Goal: Task Accomplishment & Management: Manage account settings

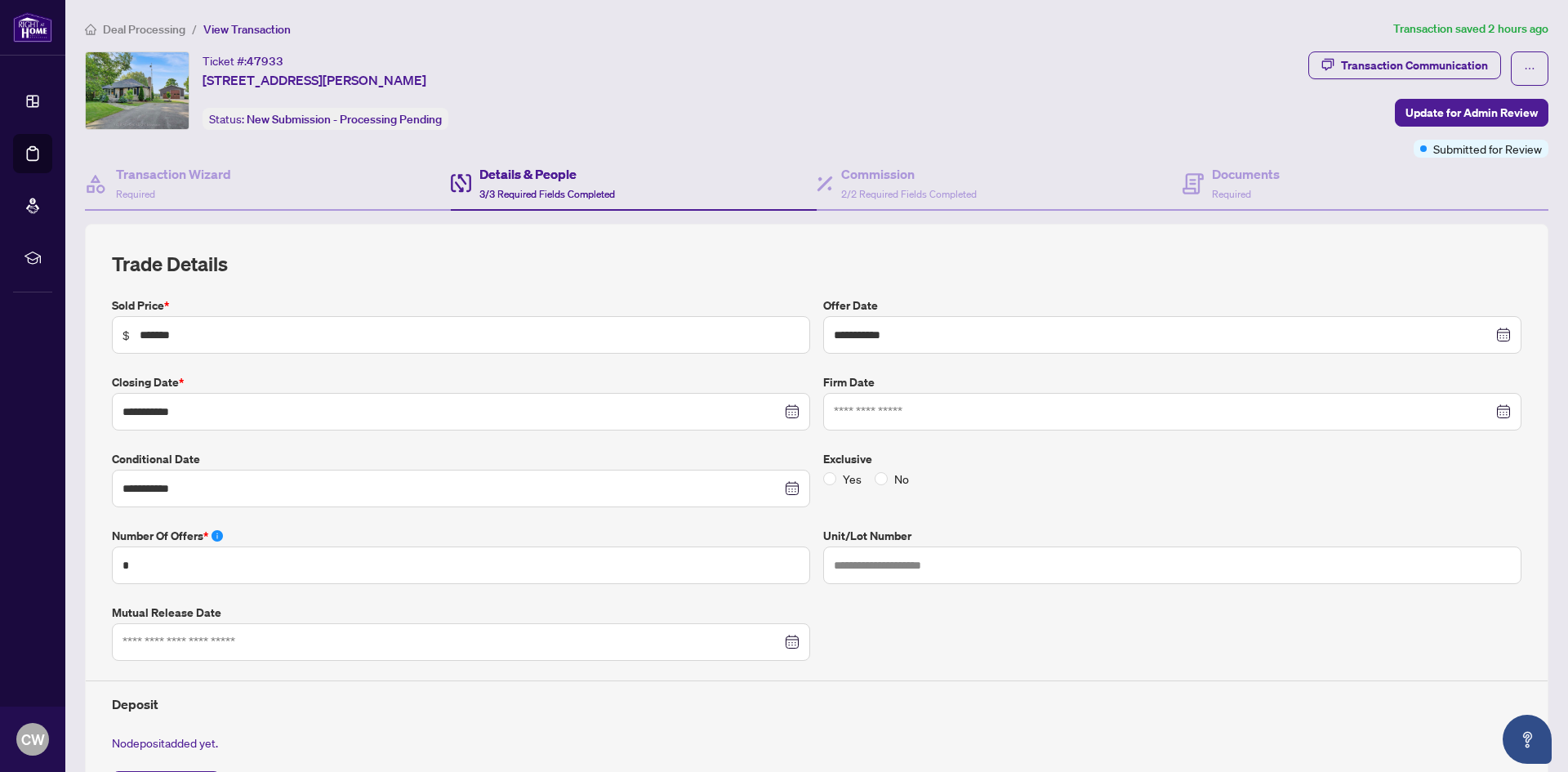
scroll to position [505, 0]
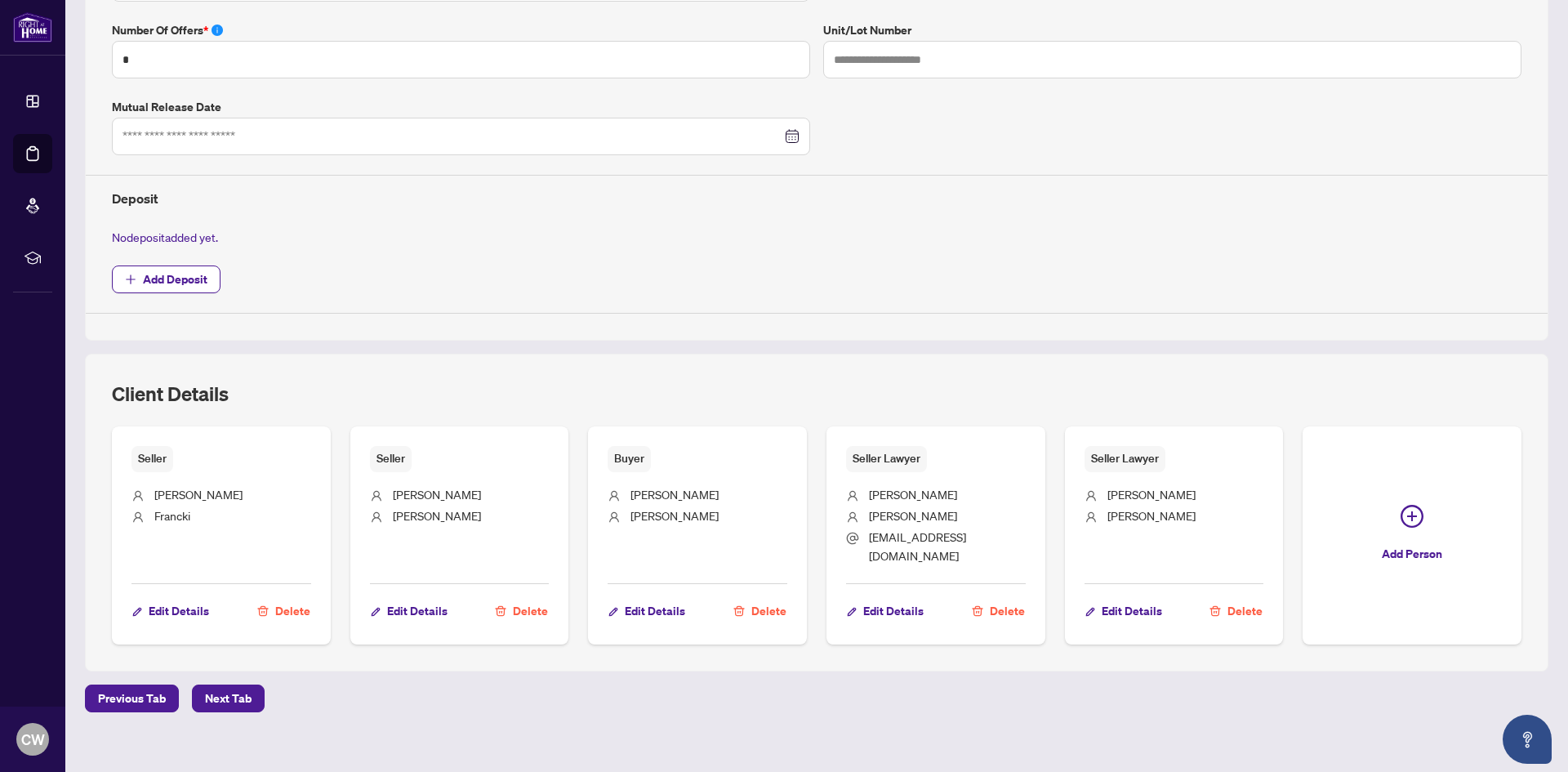
click at [758, 245] on div "No deposit added yet." at bounding box center [816, 236] width 1423 height 18
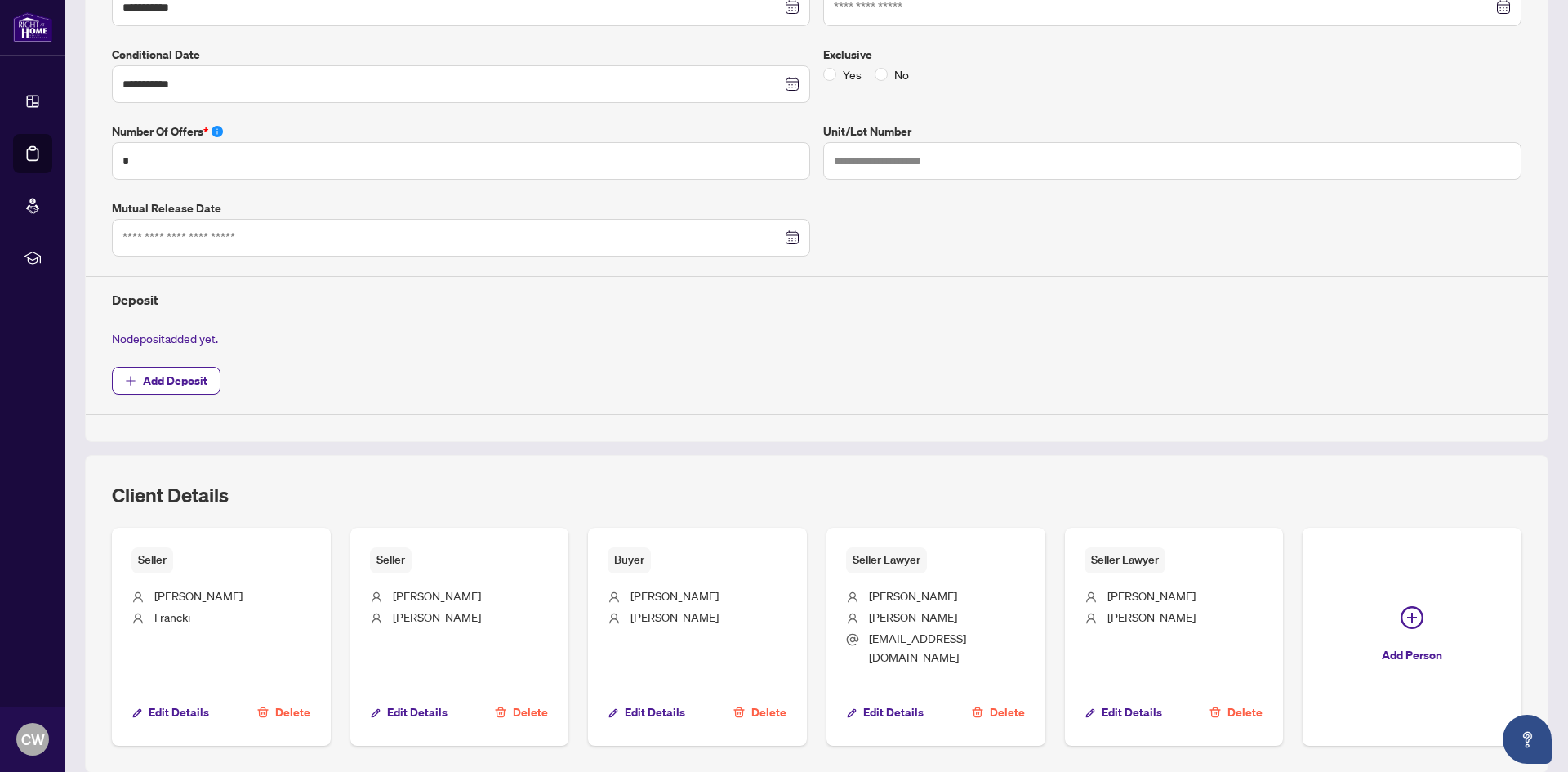
scroll to position [261, 0]
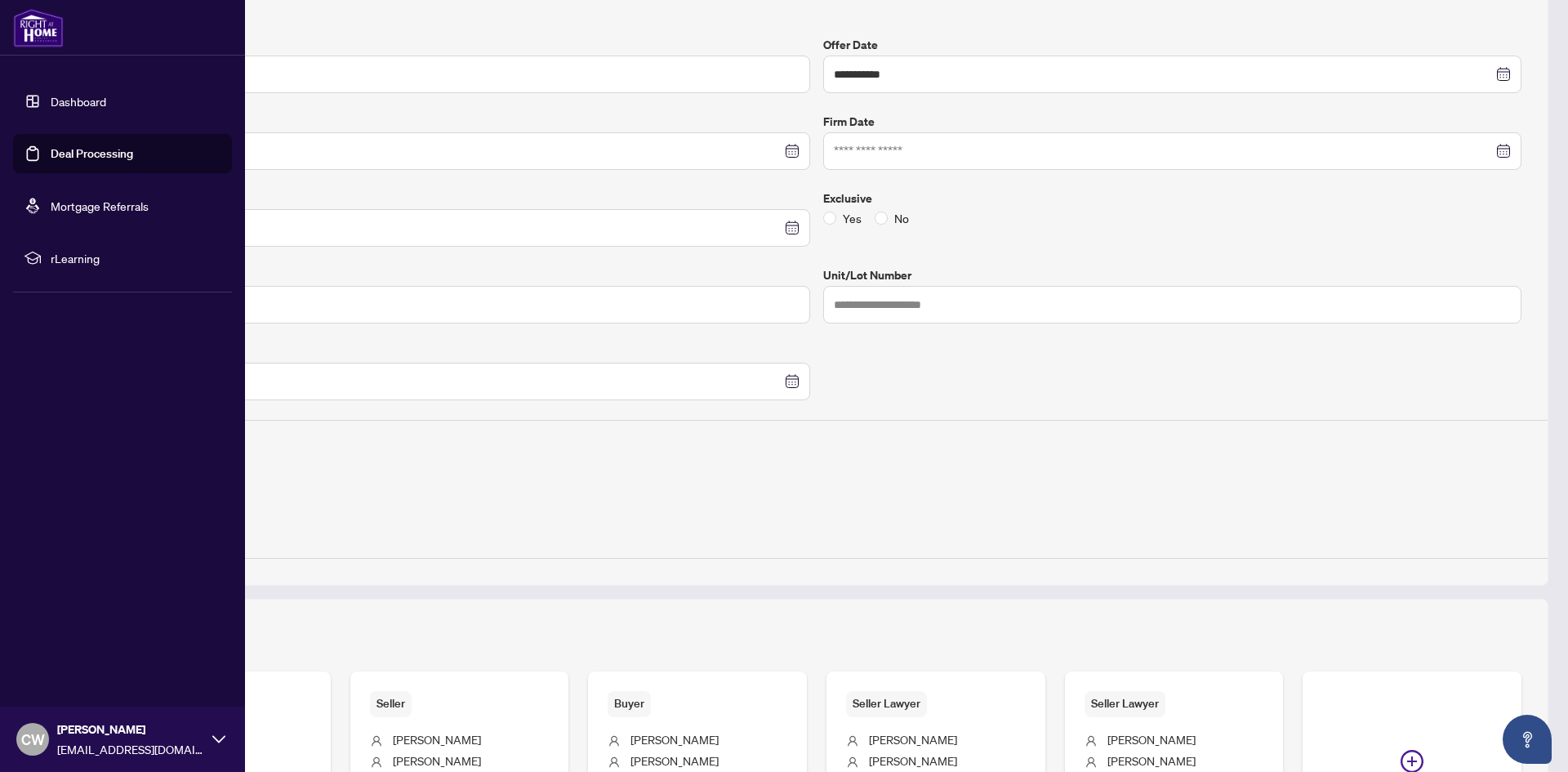
click at [51, 157] on link "Deal Processing" at bounding box center [92, 153] width 82 height 15
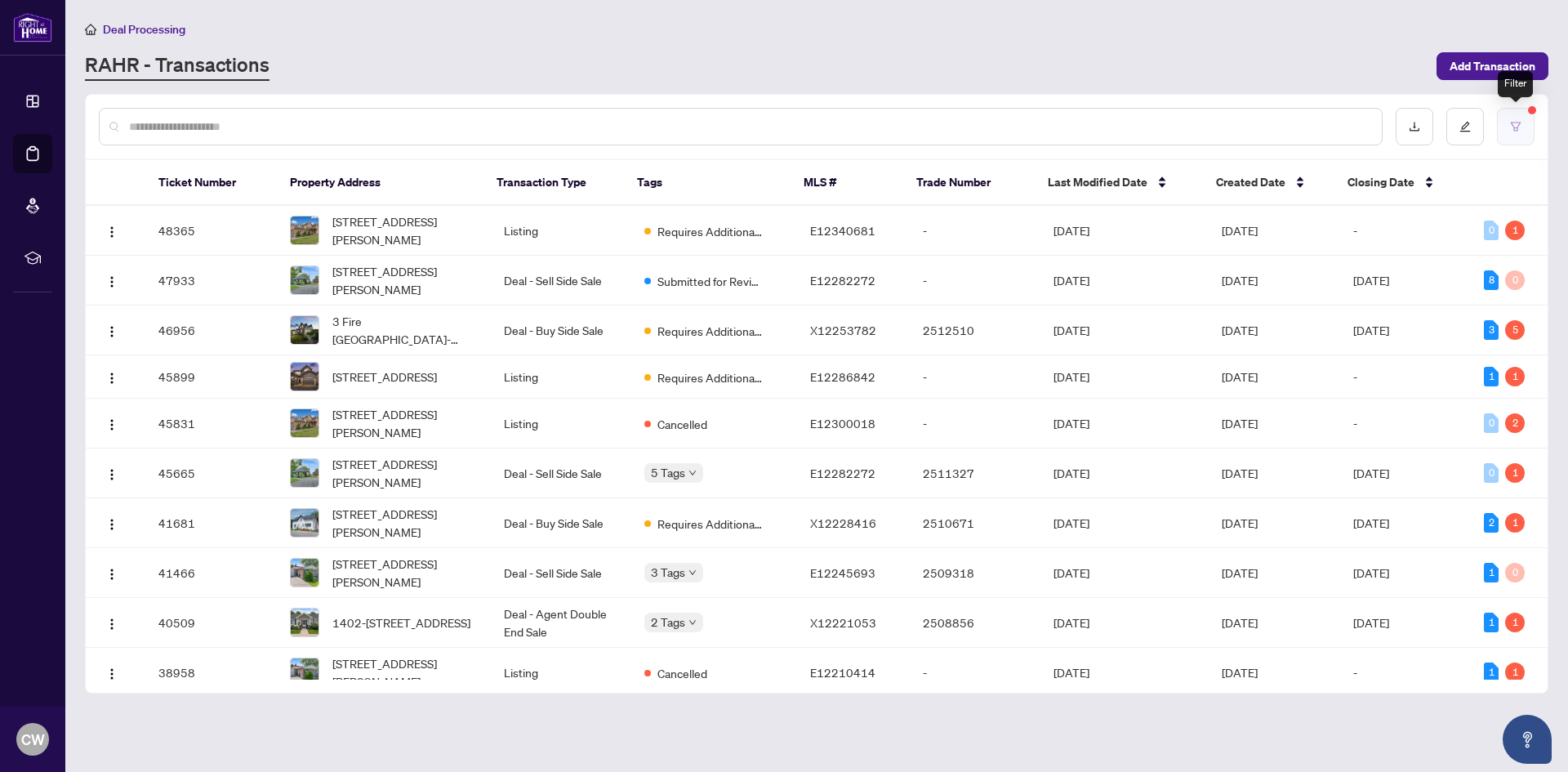
click at [1509, 120] on button "button" at bounding box center [1516, 127] width 37 height 37
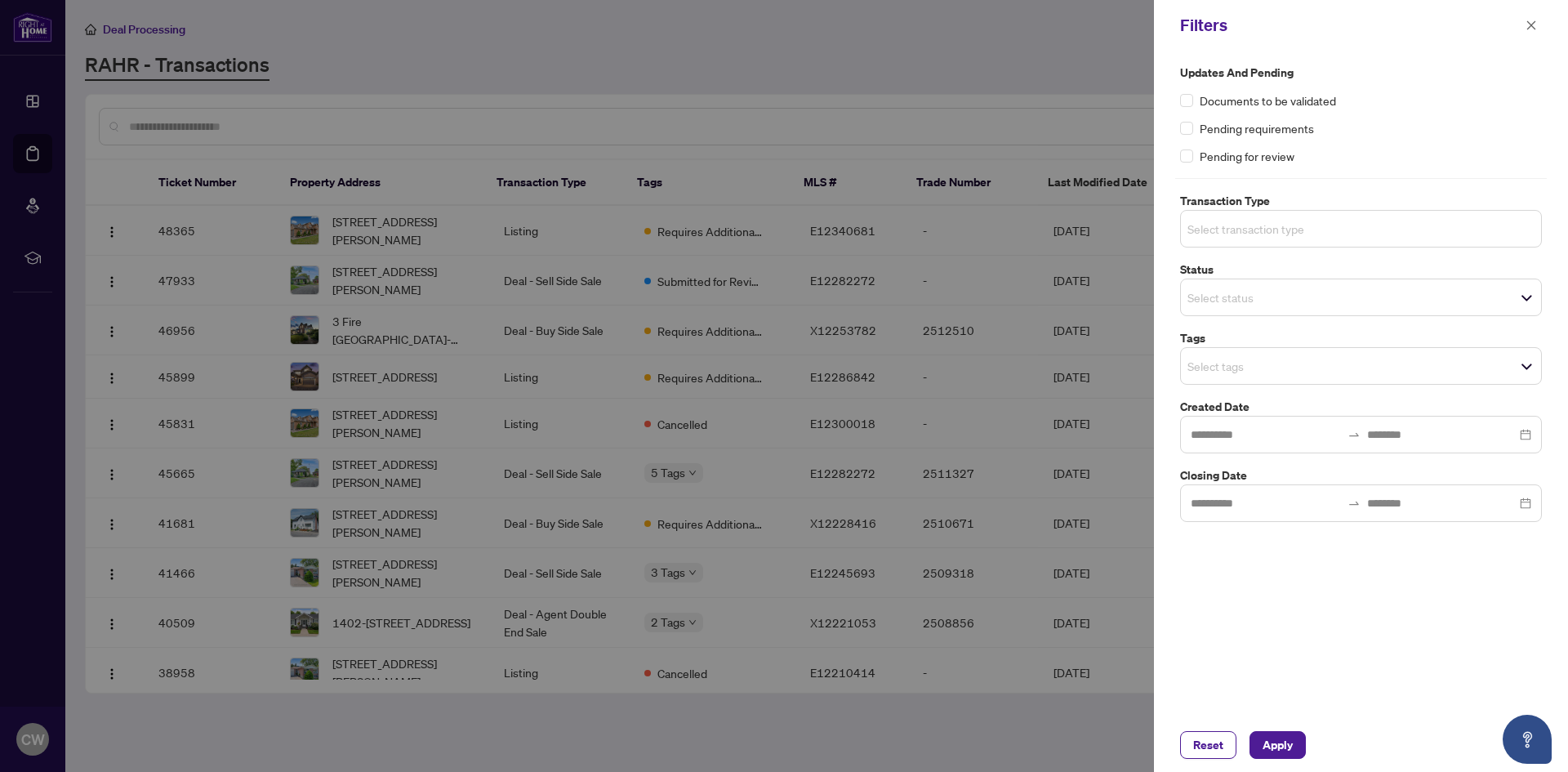
click at [1227, 226] on input "search" at bounding box center [1244, 229] width 115 height 20
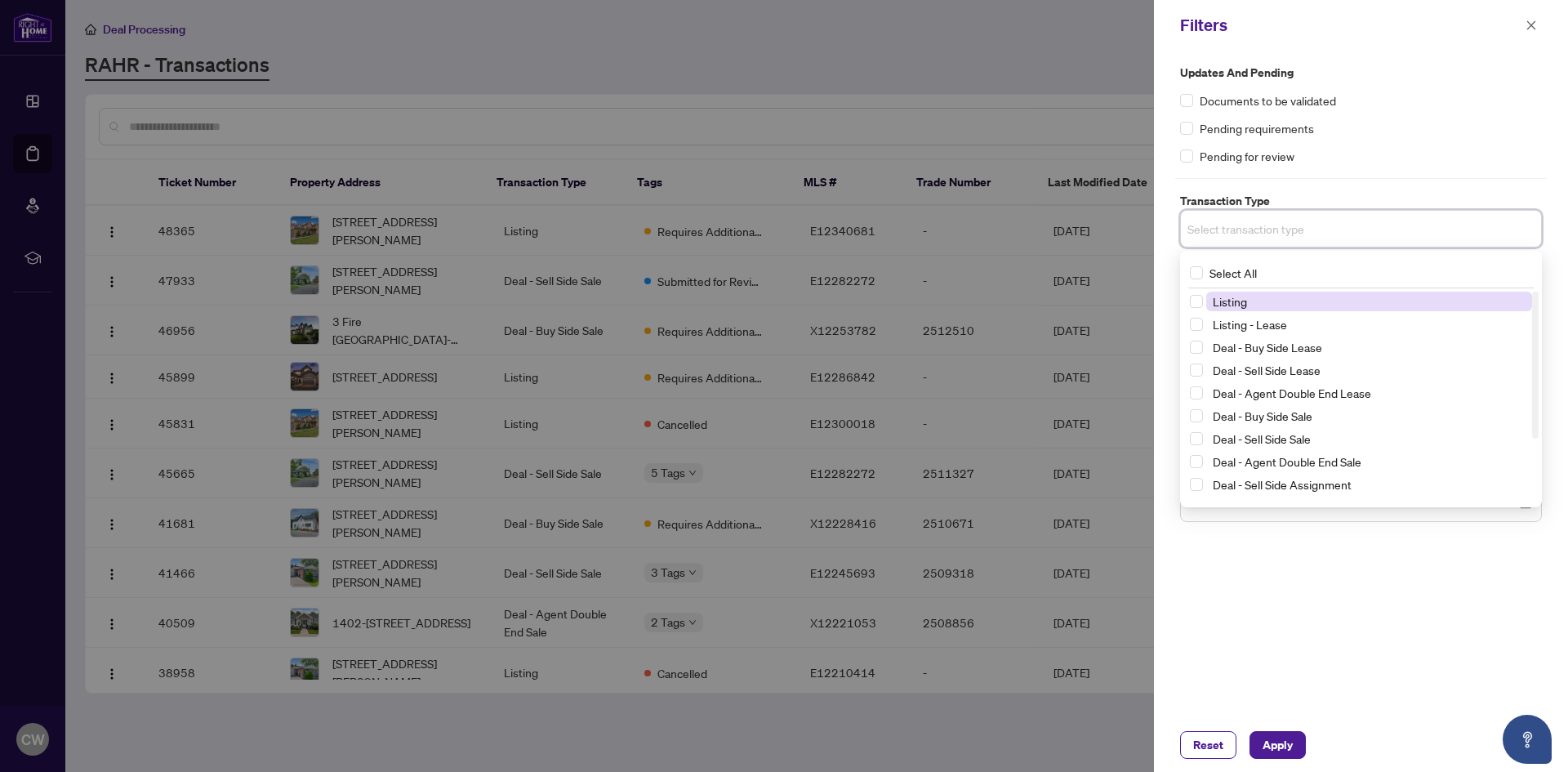
click at [1217, 300] on span "Listing" at bounding box center [1229, 301] width 34 height 15
click at [1282, 748] on span "Apply" at bounding box center [1278, 745] width 30 height 26
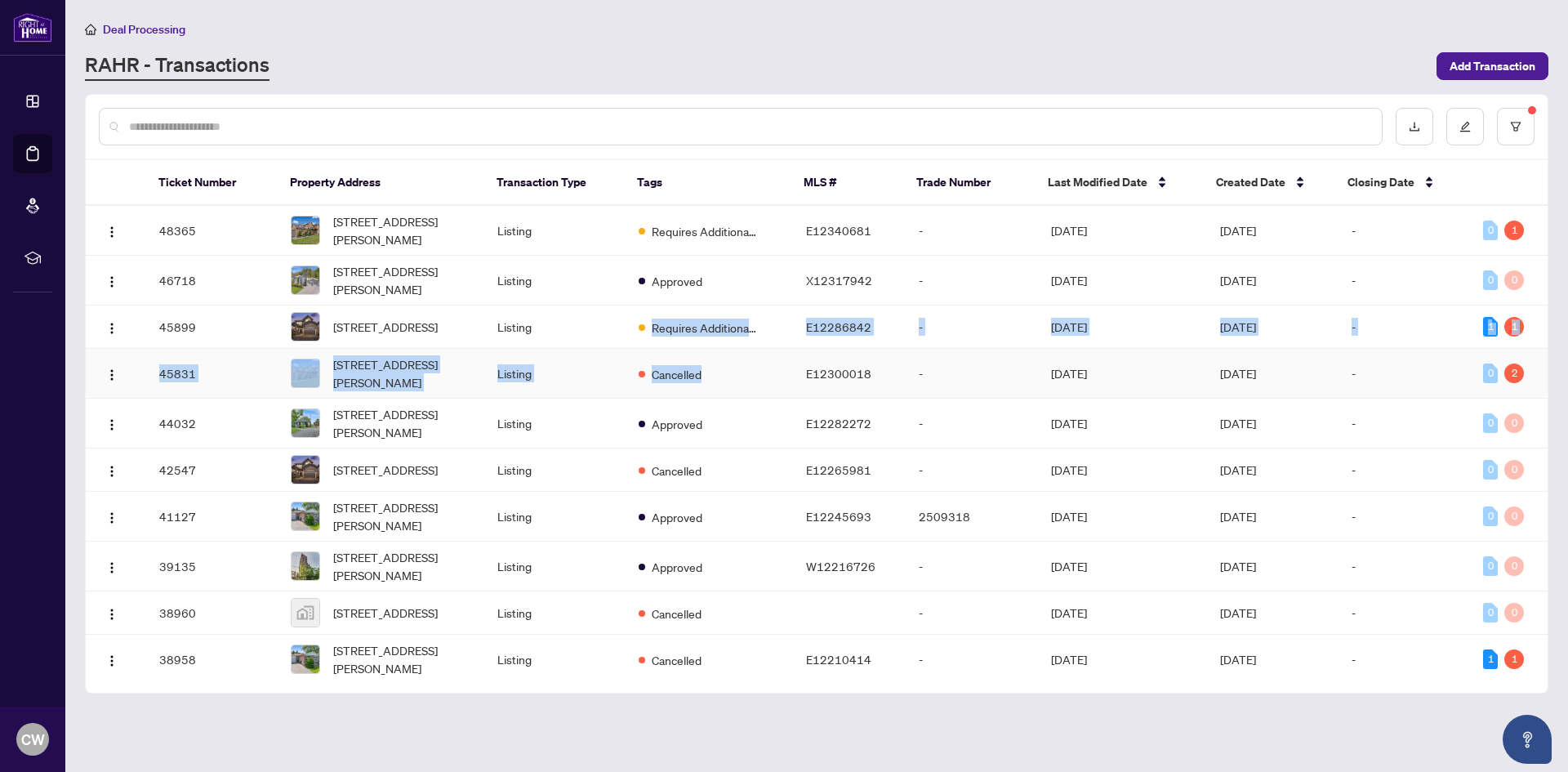
drag, startPoint x: 593, startPoint y: 332, endPoint x: 821, endPoint y: 367, distance: 230.7
click at [952, 329] on td "-" at bounding box center [971, 327] width 131 height 43
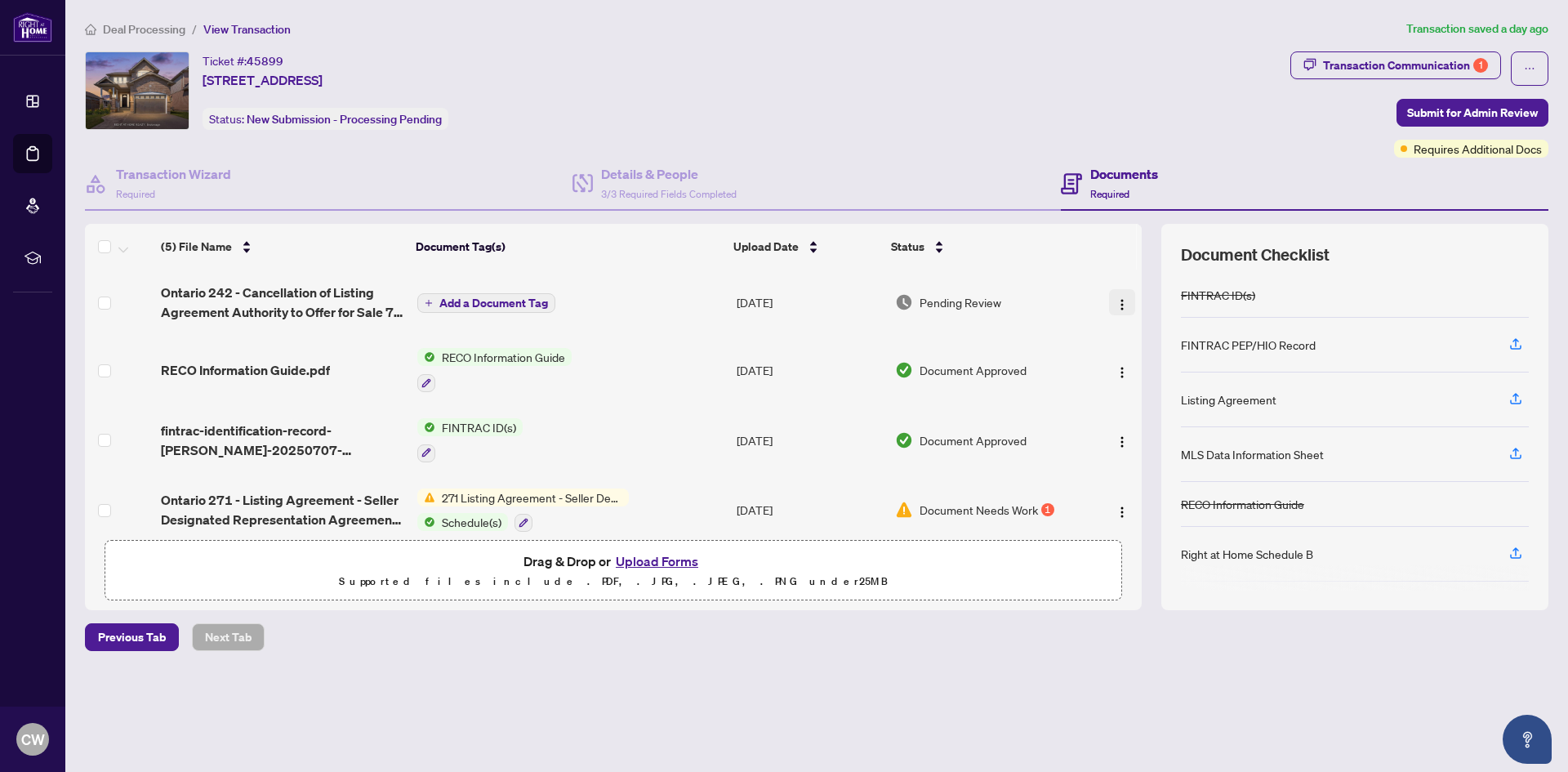
click at [1119, 298] on img "button" at bounding box center [1122, 304] width 13 height 13
click at [1006, 162] on div "Details & People 3/3 Required Fields Completed" at bounding box center [816, 184] width 488 height 53
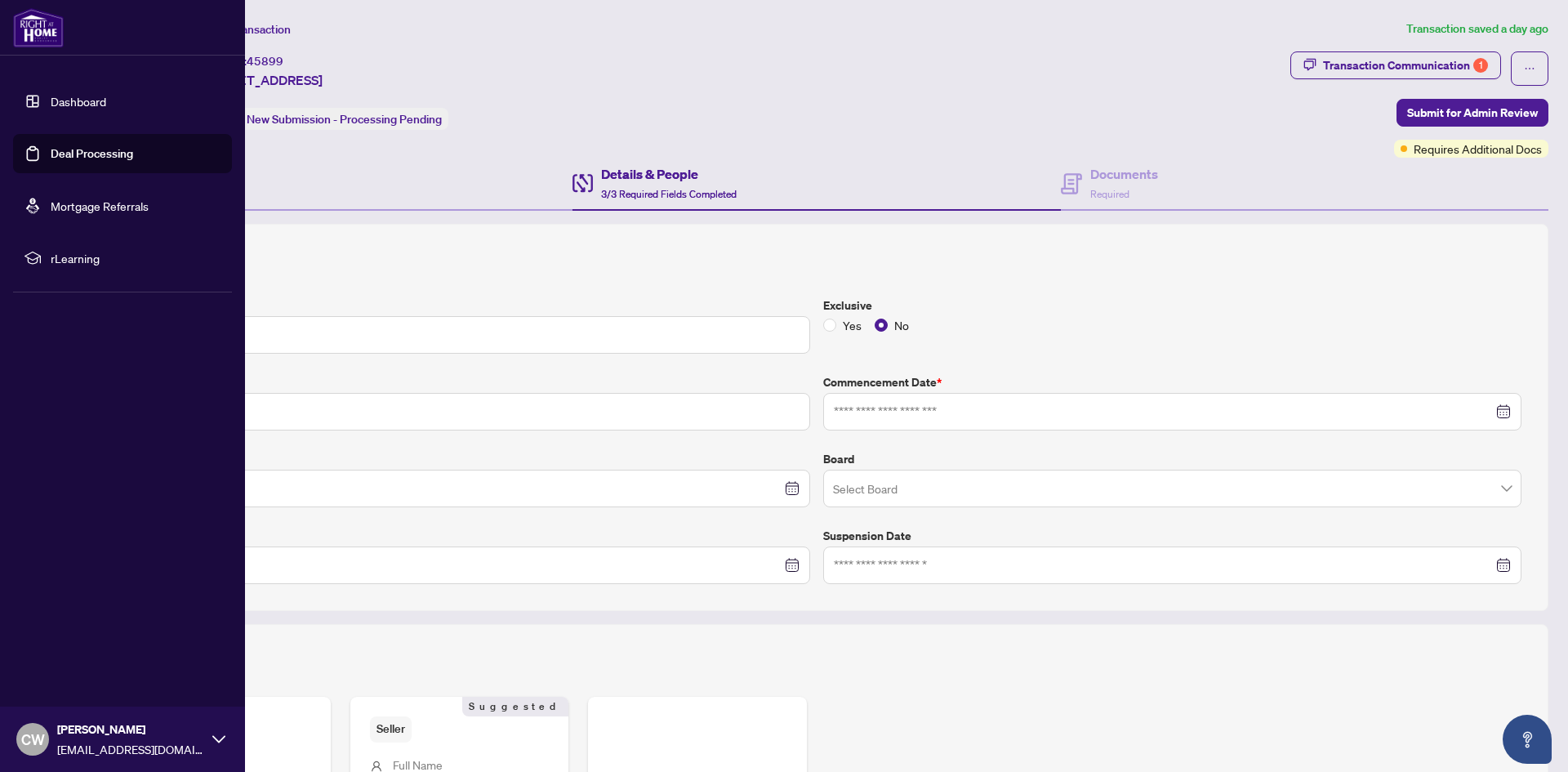
type input "**********"
drag, startPoint x: 70, startPoint y: 153, endPoint x: 137, endPoint y: 156, distance: 67.1
click at [70, 153] on link "Deal Processing" at bounding box center [92, 153] width 82 height 15
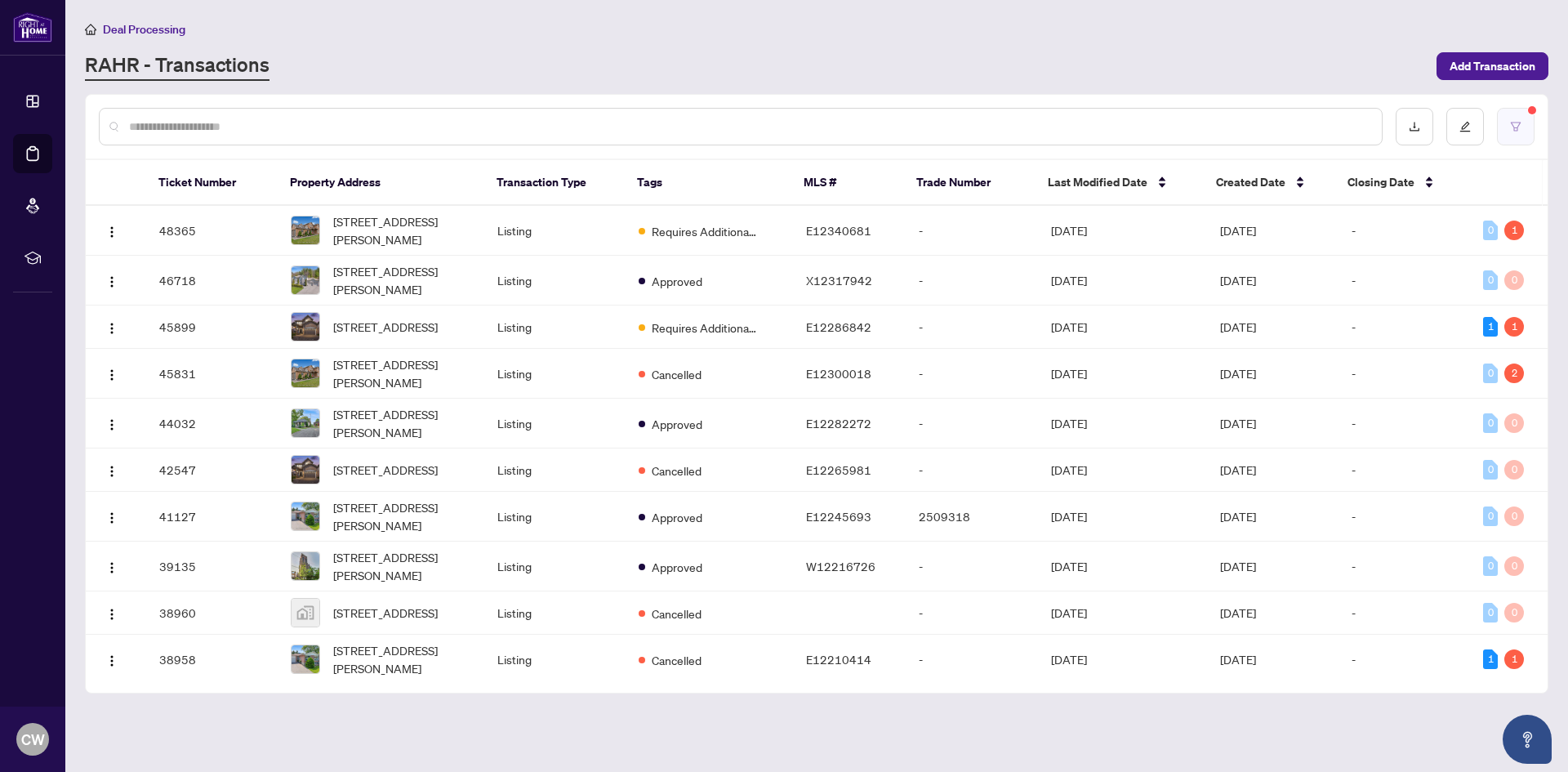
click at [1517, 119] on button "button" at bounding box center [1516, 127] width 37 height 37
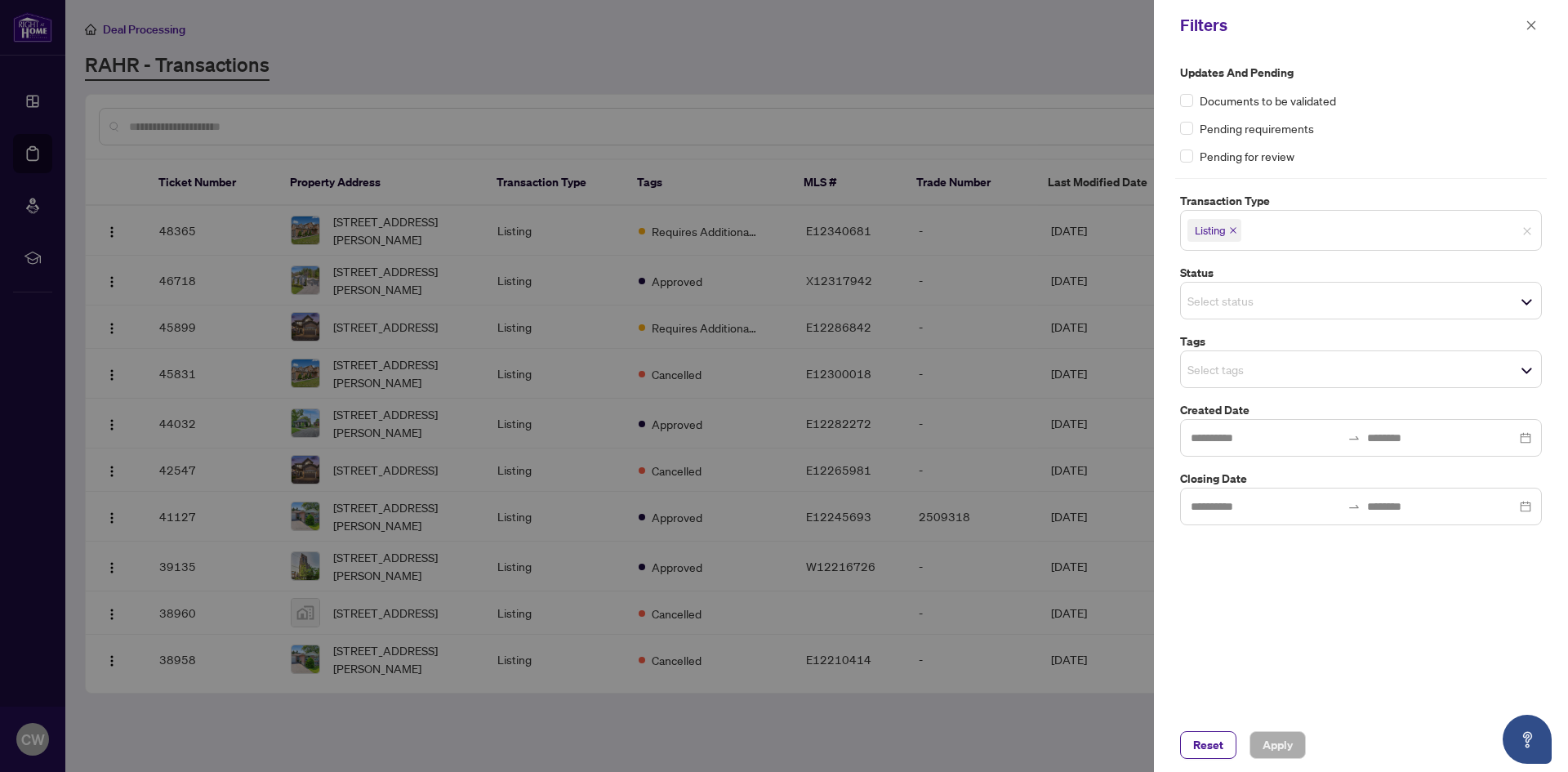
click at [1298, 226] on input "search" at bounding box center [1302, 231] width 115 height 20
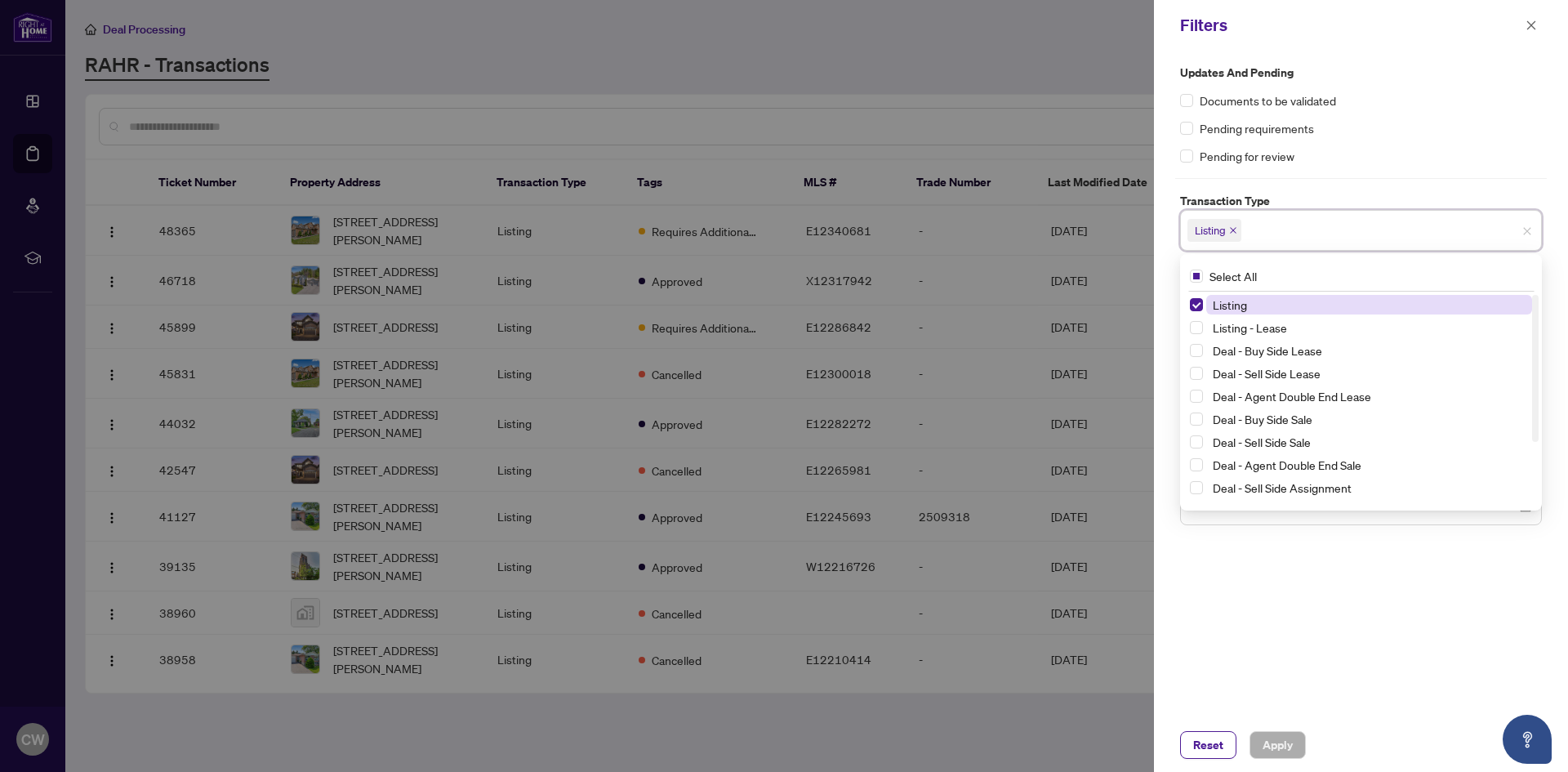
click at [1235, 300] on span "Listing" at bounding box center [1229, 304] width 34 height 15
click at [1231, 295] on span "Listing" at bounding box center [1229, 301] width 34 height 15
click at [389, 336] on div at bounding box center [784, 386] width 1568 height 772
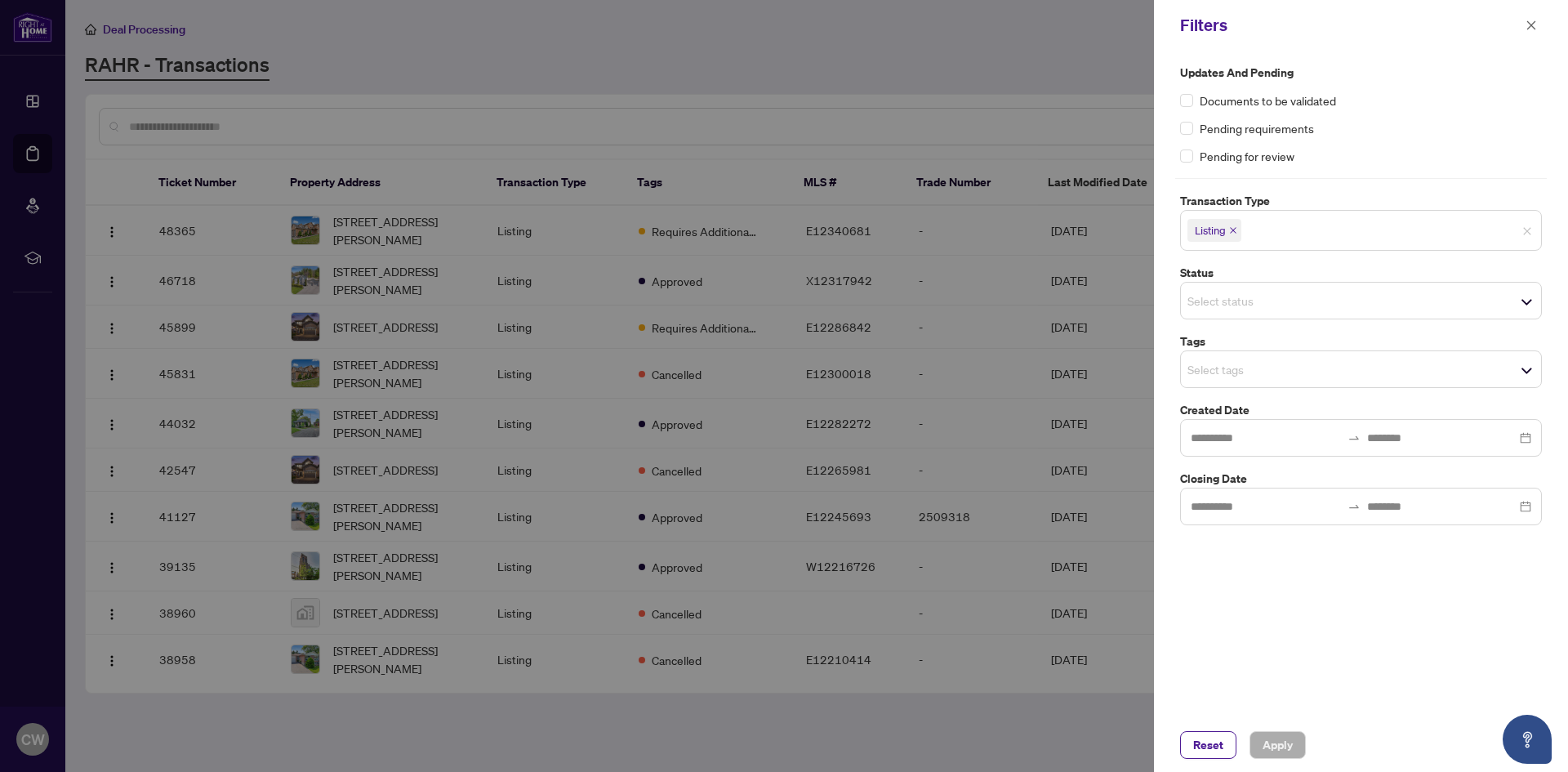
click at [389, 336] on div at bounding box center [784, 386] width 1568 height 772
click at [1531, 18] on span "button" at bounding box center [1532, 25] width 12 height 26
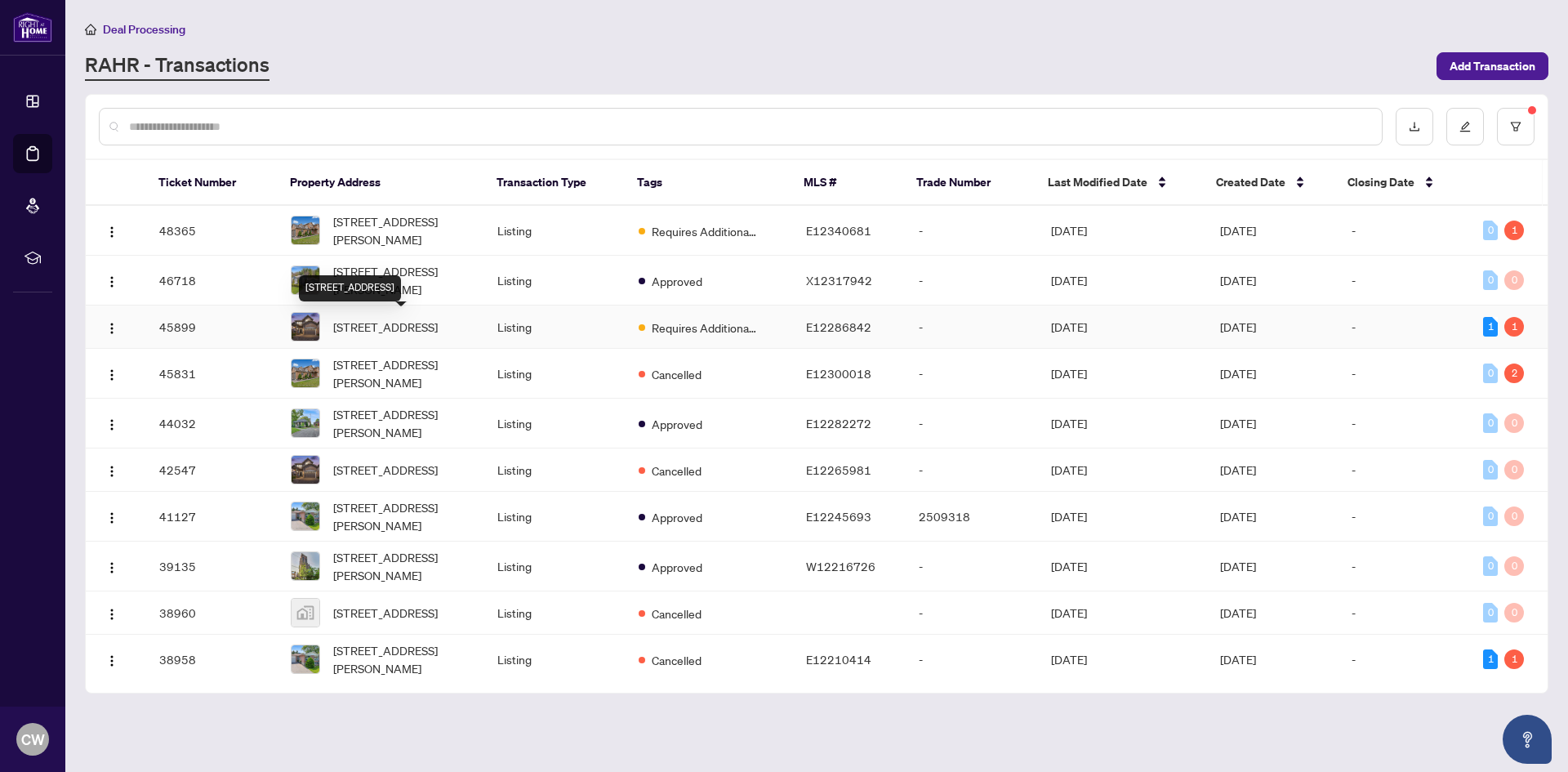
click at [399, 335] on span "[STREET_ADDRESS]" at bounding box center [386, 327] width 105 height 18
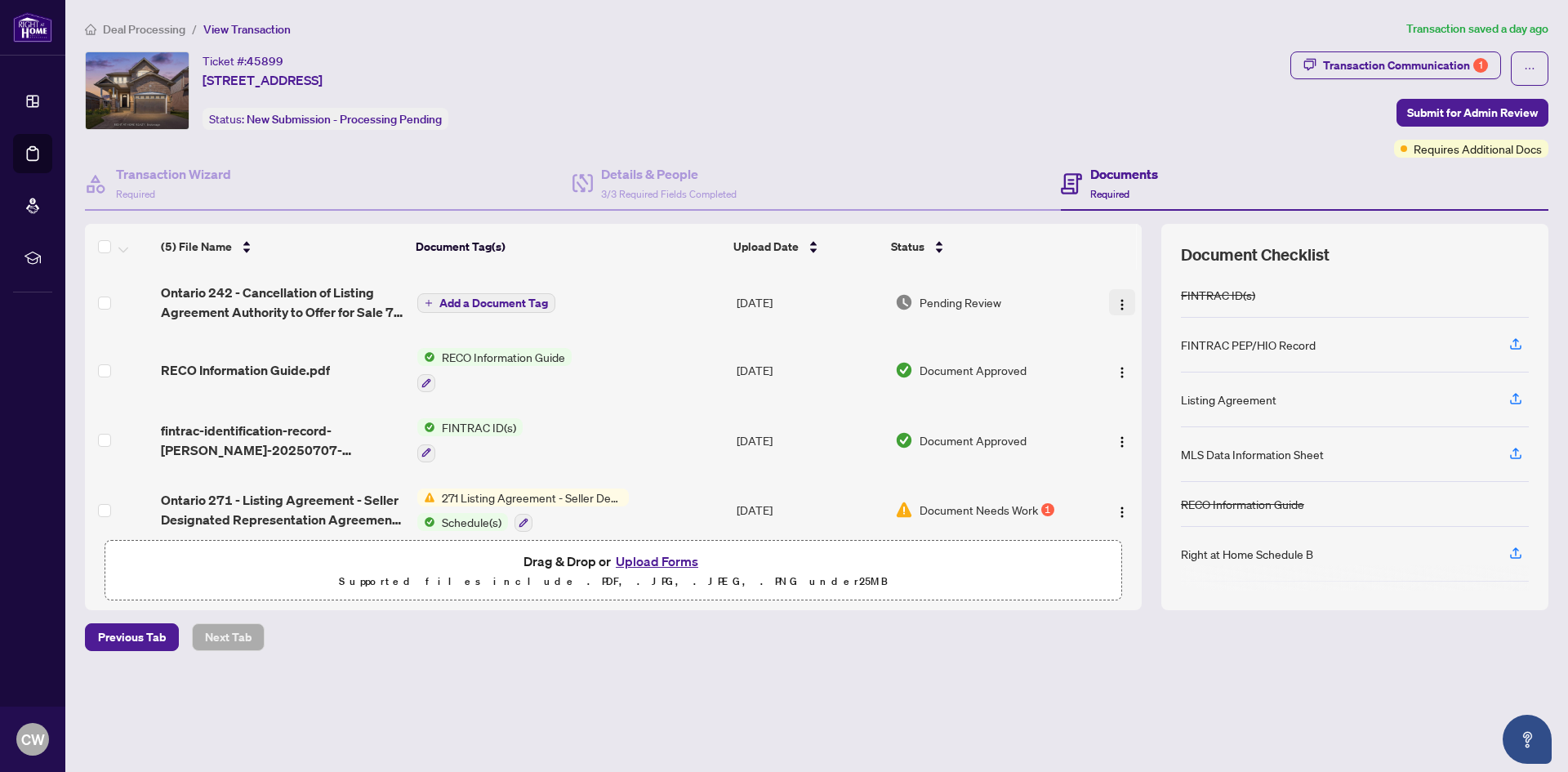
click at [1122, 306] on img "button" at bounding box center [1122, 304] width 13 height 13
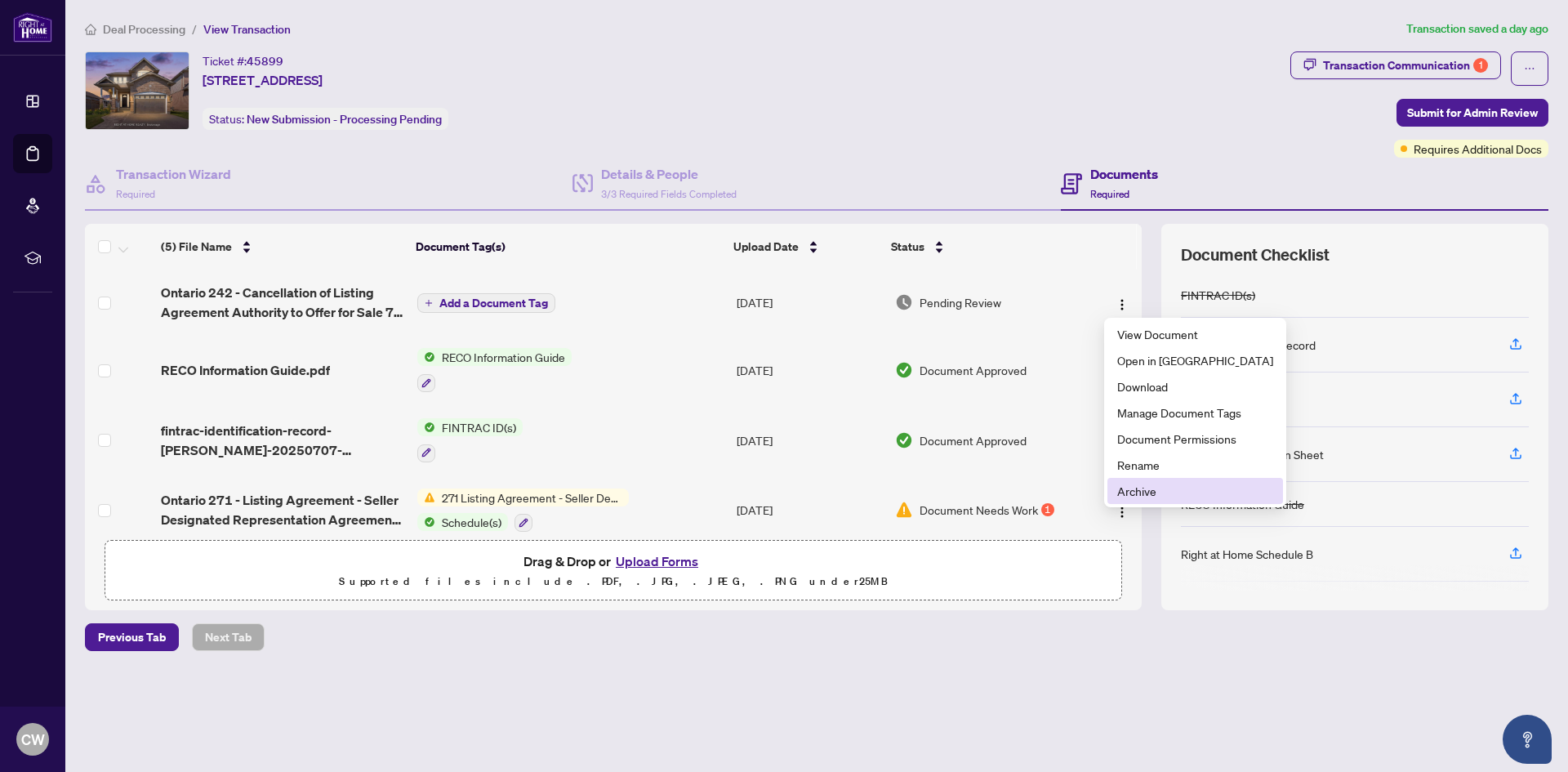
click at [1138, 489] on span "Archive" at bounding box center [1195, 490] width 156 height 18
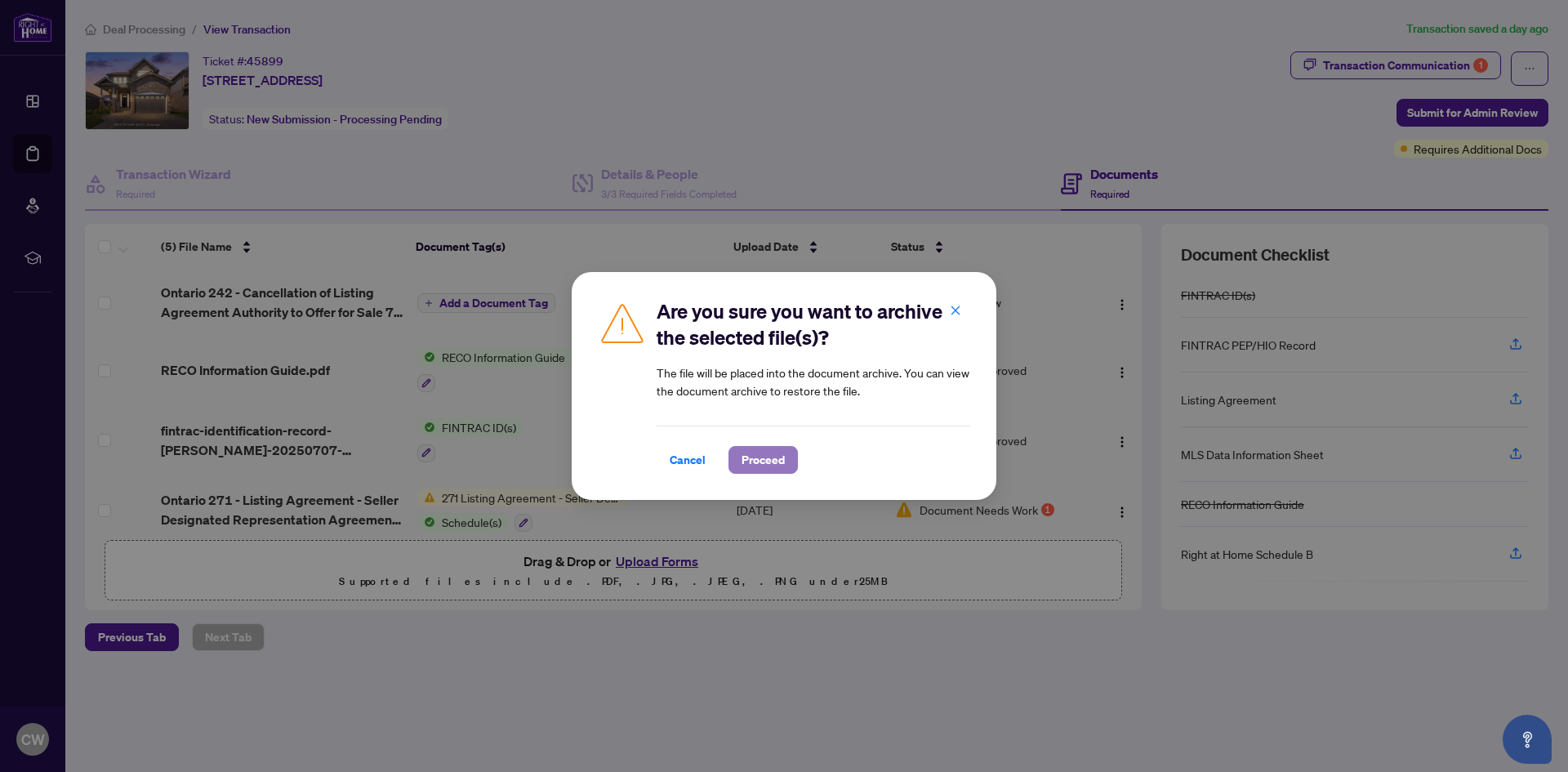
click at [753, 460] on span "Proceed" at bounding box center [763, 459] width 43 height 26
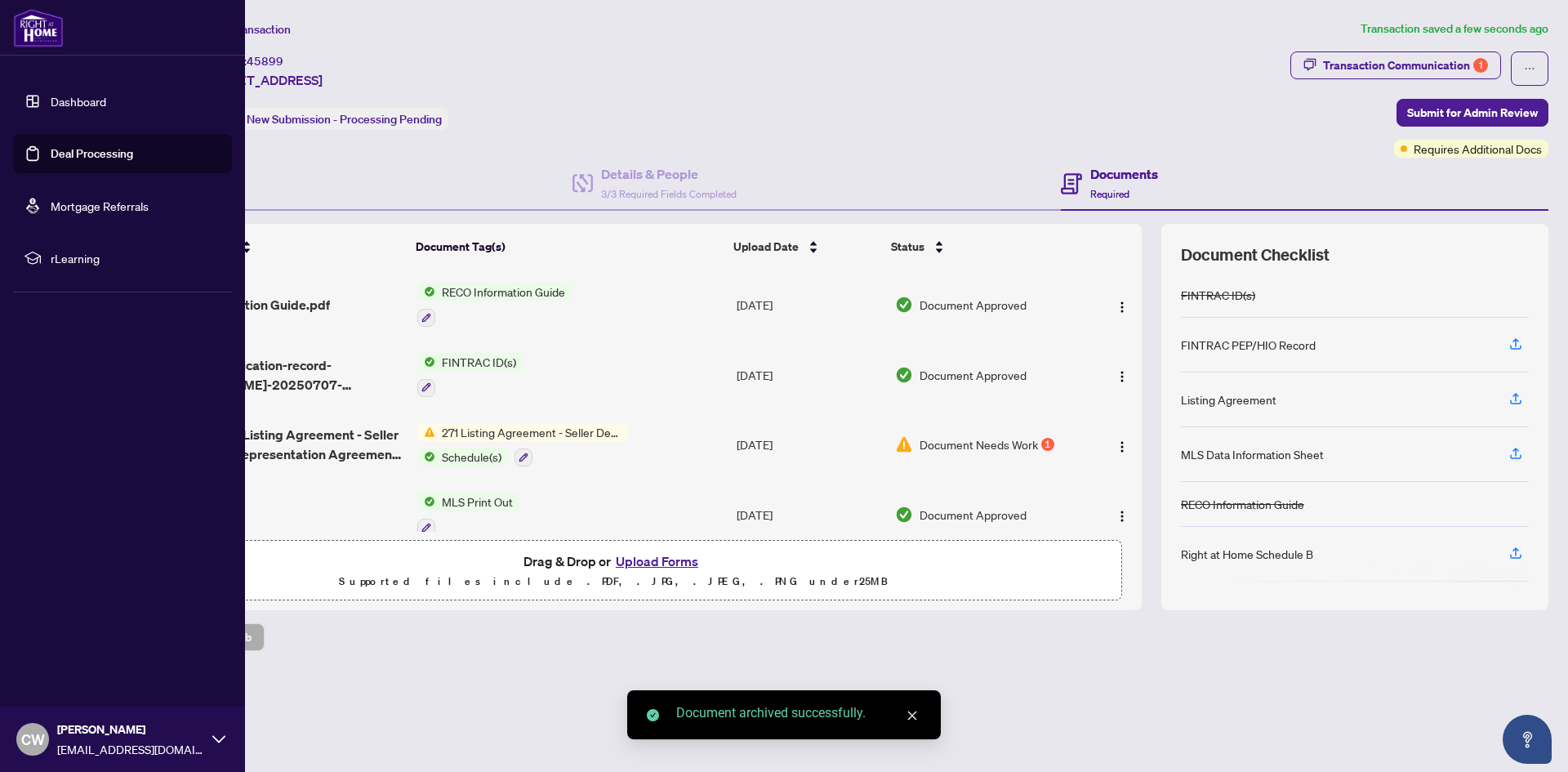
click at [56, 152] on link "Deal Processing" at bounding box center [92, 153] width 82 height 15
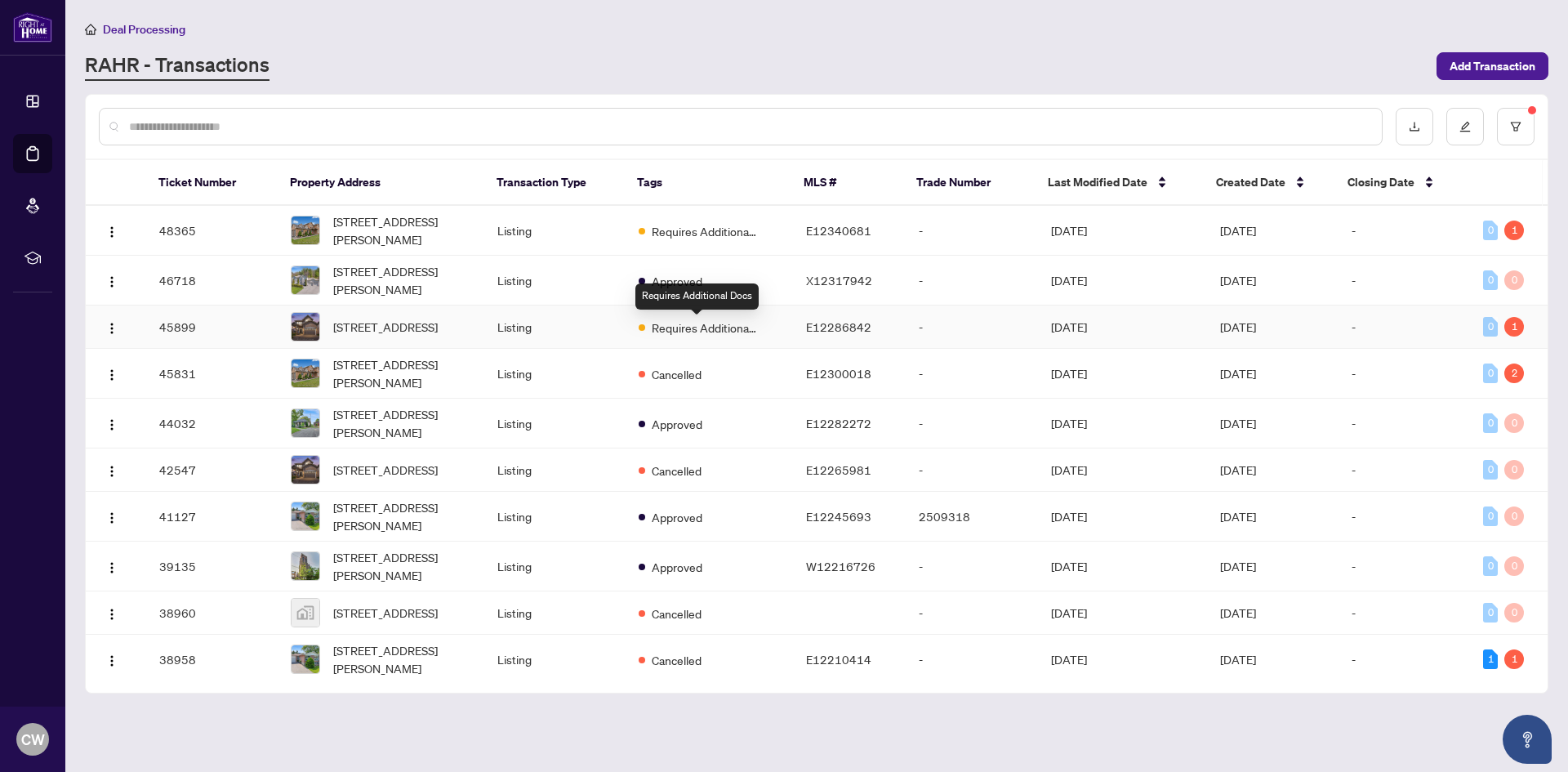
click at [721, 332] on span "Requires Additional Docs" at bounding box center [705, 328] width 106 height 18
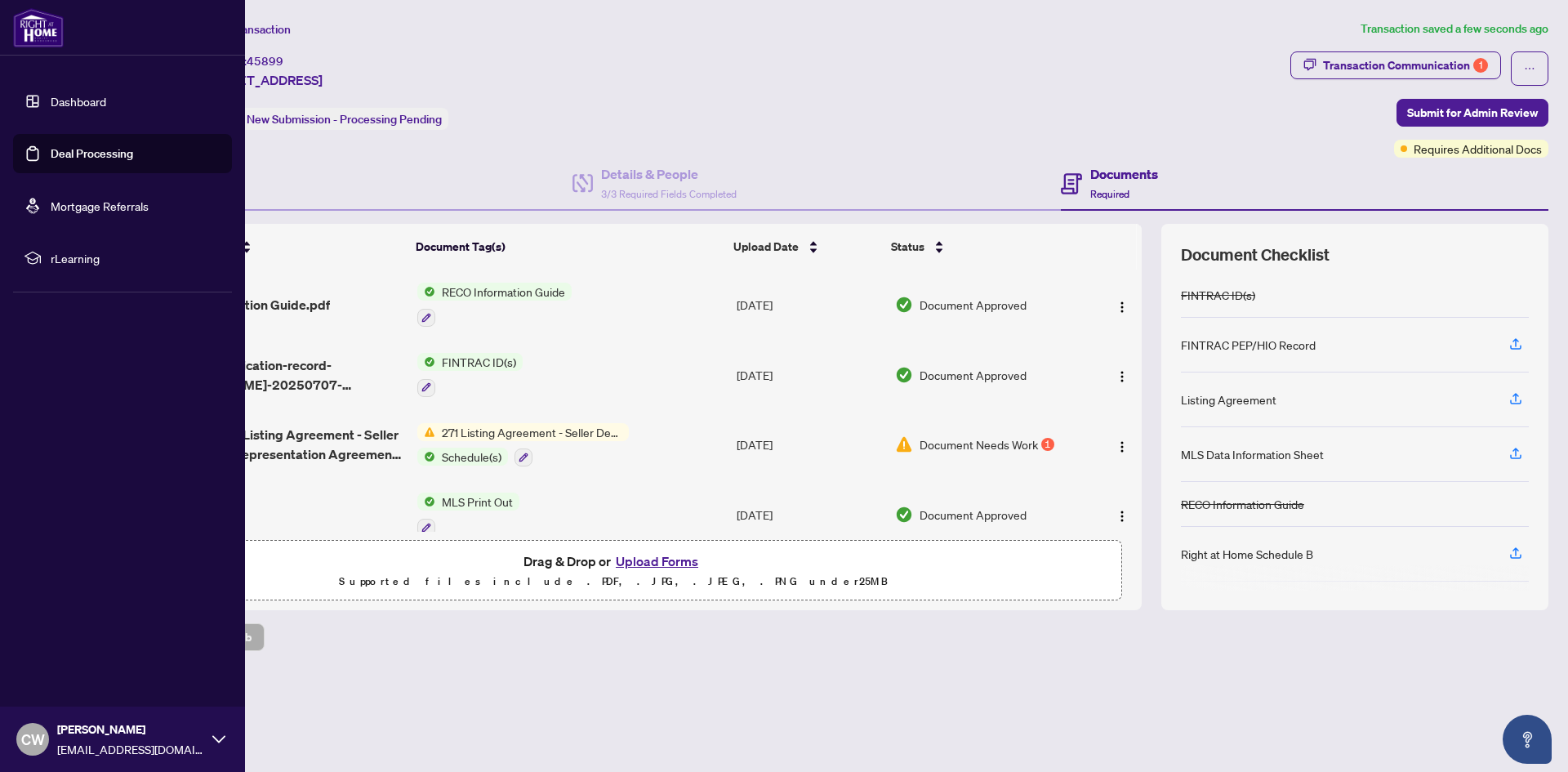
click at [90, 159] on link "Deal Processing" at bounding box center [92, 153] width 82 height 15
